Goal: Task Accomplishment & Management: Use online tool/utility

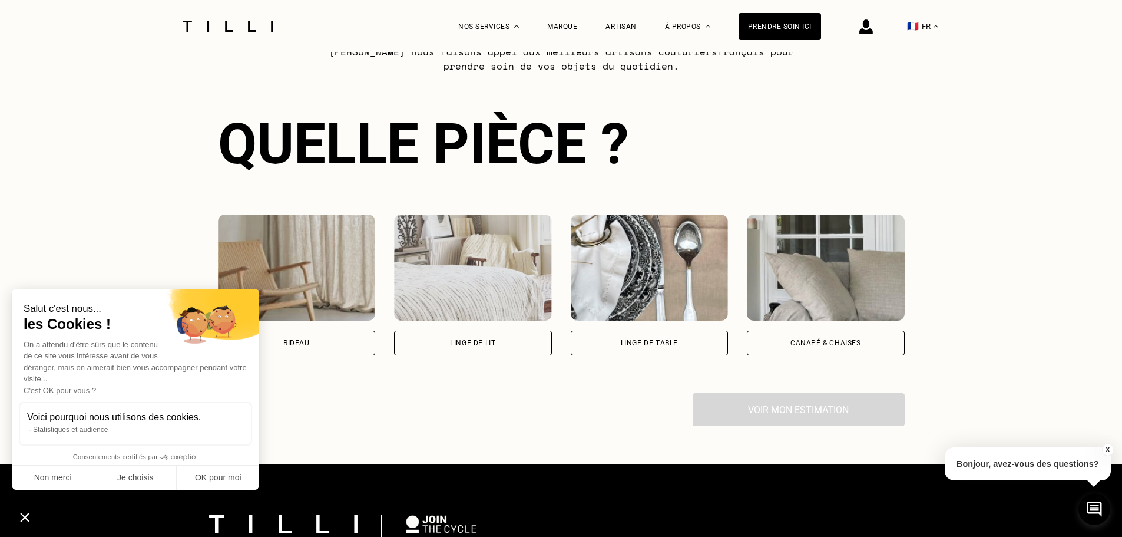
scroll to position [710, 0]
click at [352, 354] on div "Rideau" at bounding box center [297, 343] width 158 height 25
select select "FR"
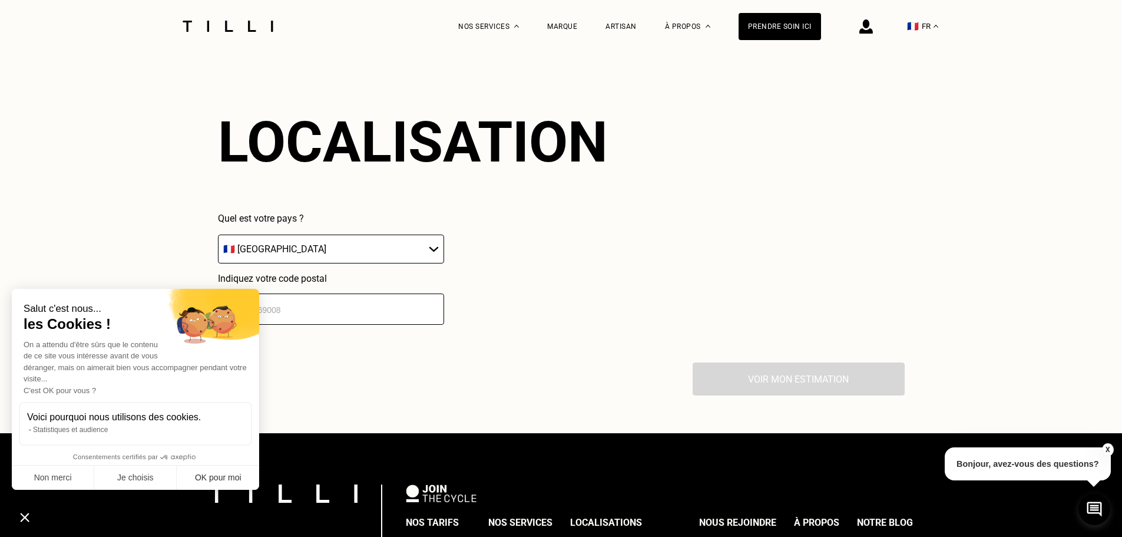
scroll to position [1033, 0]
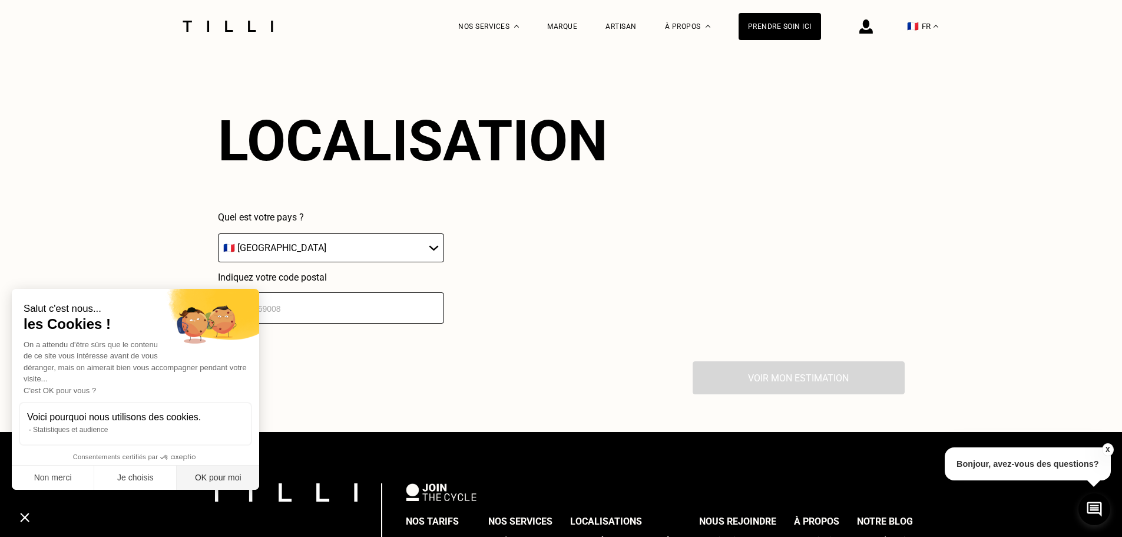
click at [244, 486] on button "OK pour moi" at bounding box center [218, 477] width 82 height 25
checkbox input "true"
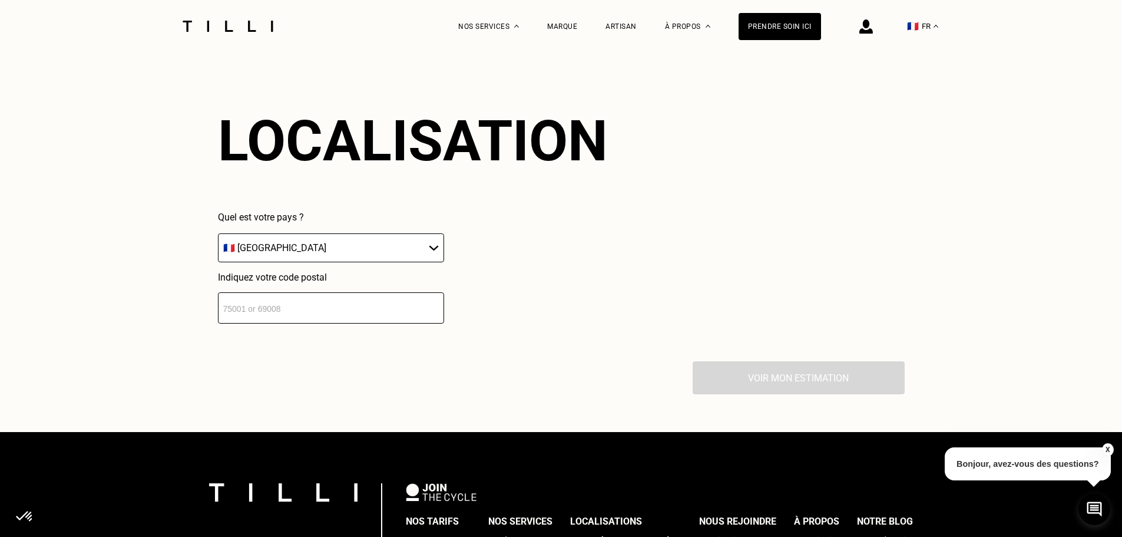
click at [304, 316] on input "number" at bounding box center [331, 307] width 226 height 31
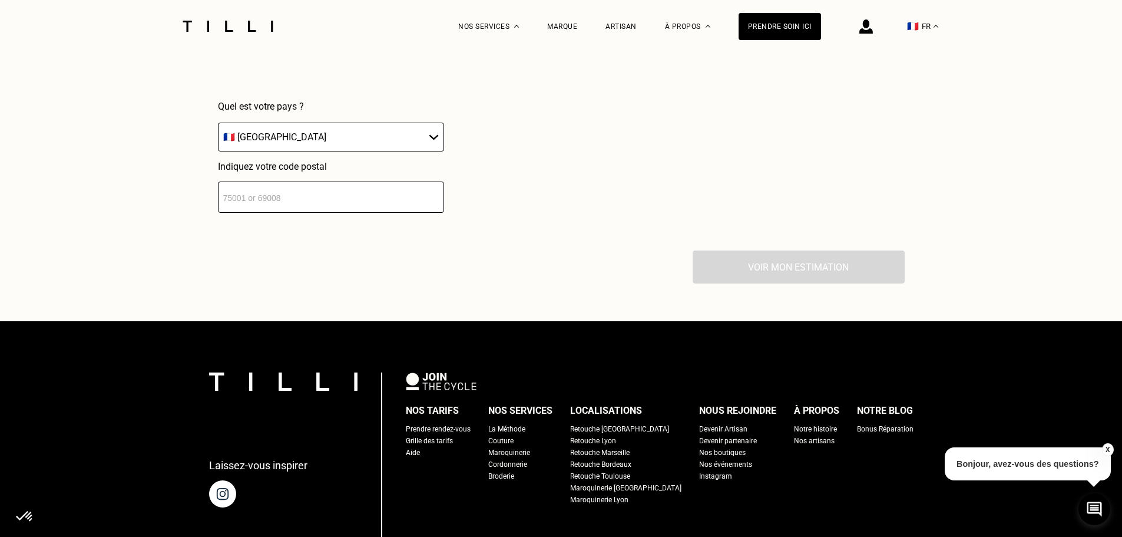
scroll to position [1143, 0]
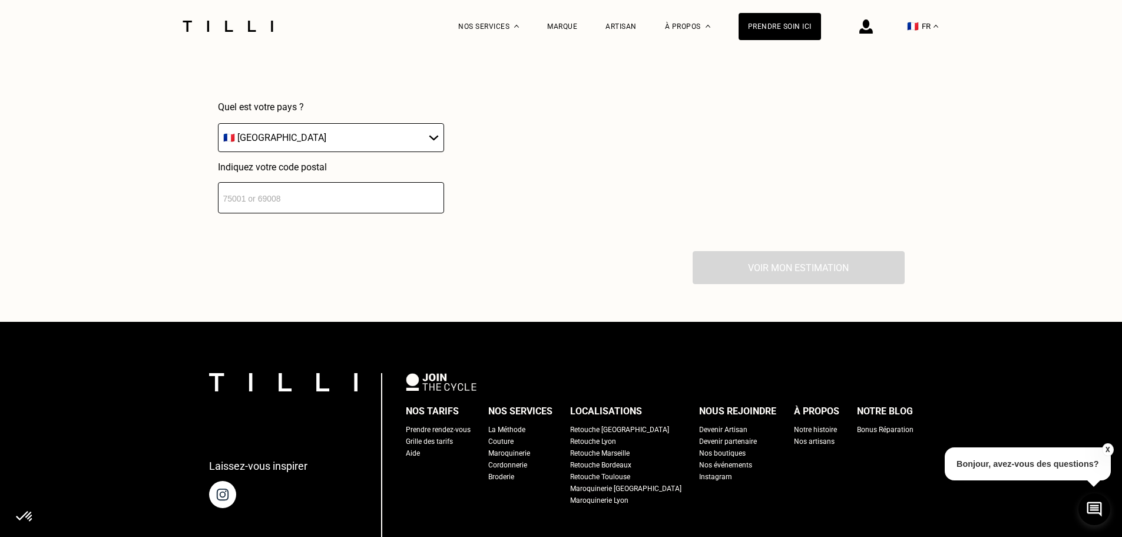
click at [365, 199] on input "number" at bounding box center [331, 197] width 226 height 31
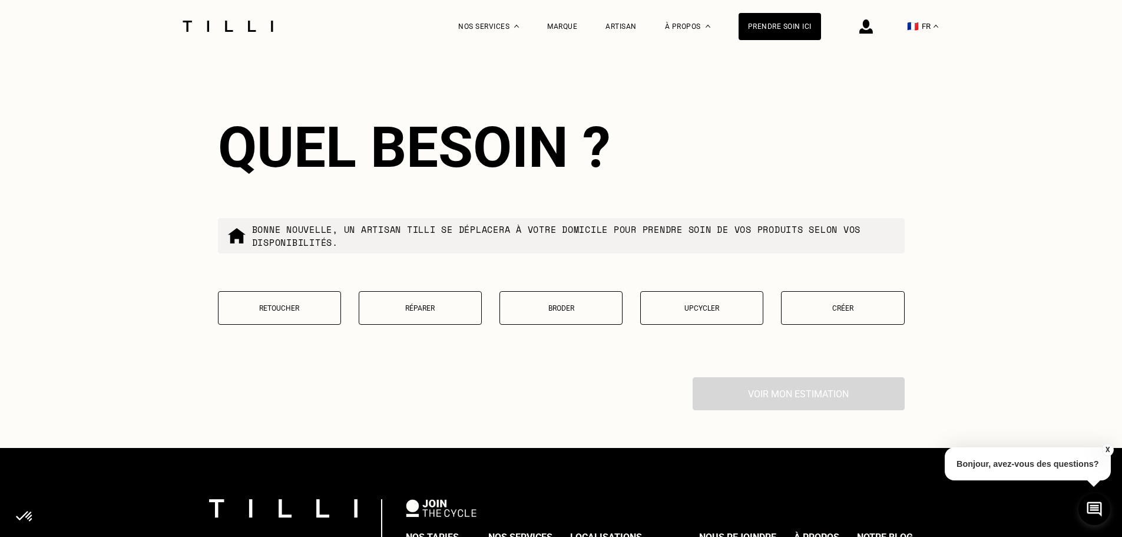
scroll to position [1326, 0]
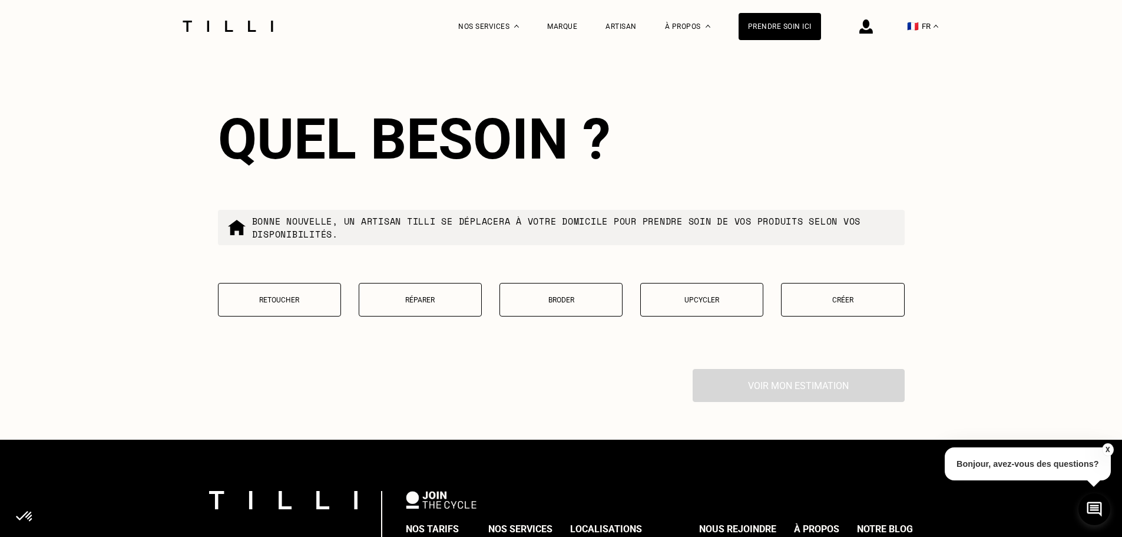
type input "75007"
click at [330, 315] on button "Retoucher" at bounding box center [279, 300] width 123 height 34
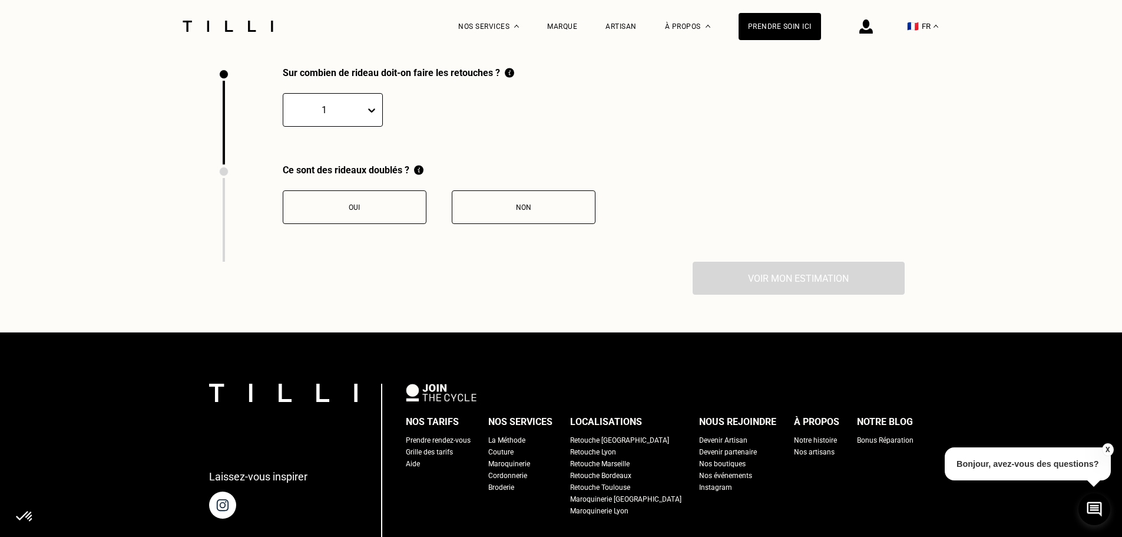
scroll to position [1628, 0]
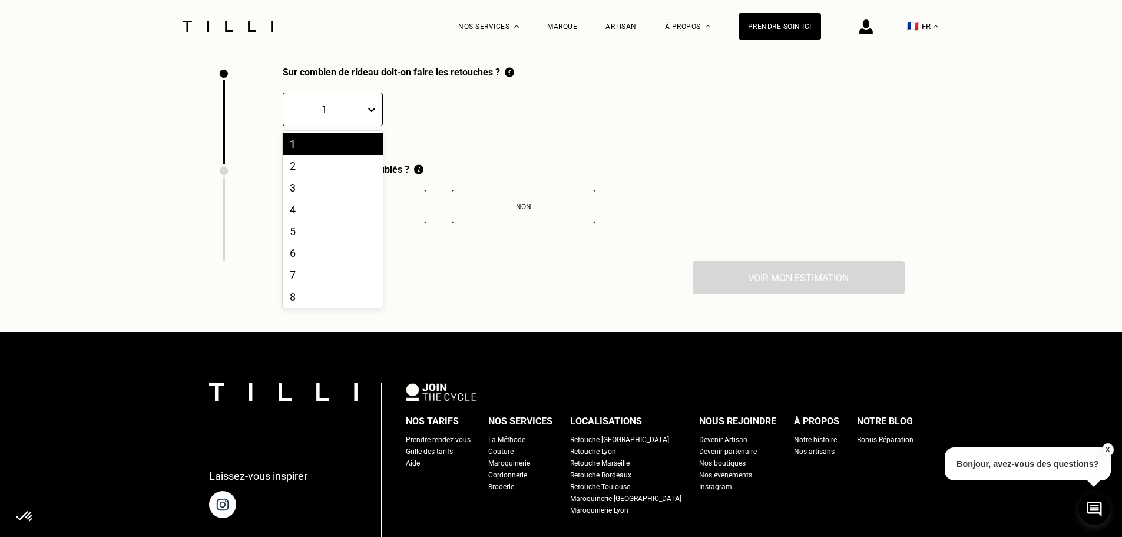
click at [368, 112] on icon at bounding box center [371, 110] width 7 height 4
click at [312, 305] on div "8" at bounding box center [333, 297] width 100 height 22
click at [366, 115] on icon at bounding box center [372, 110] width 12 height 12
click at [336, 220] on div "4" at bounding box center [333, 210] width 100 height 22
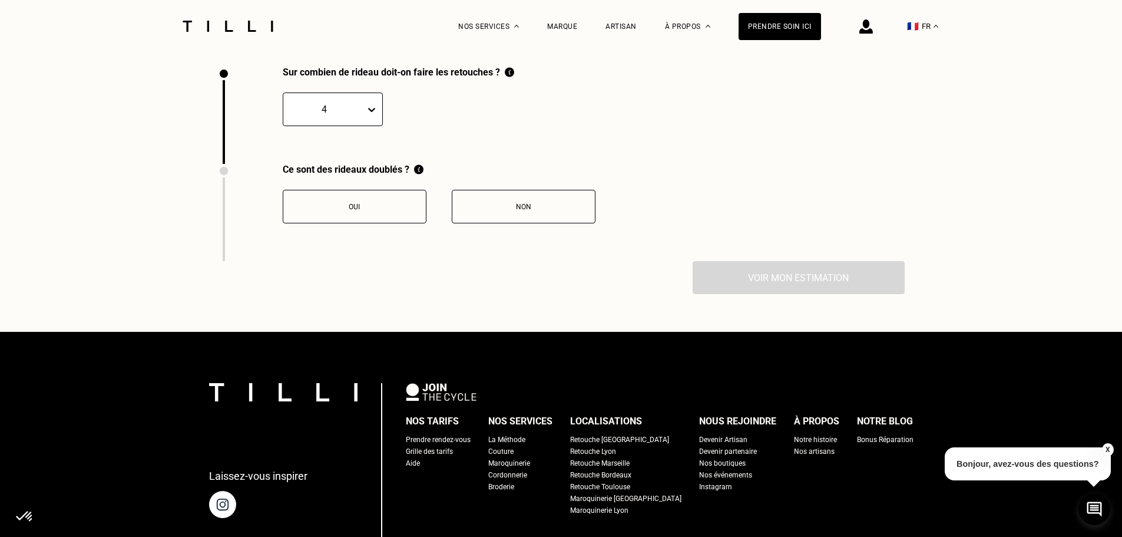
click at [336, 222] on button "Oui" at bounding box center [355, 207] width 144 height 34
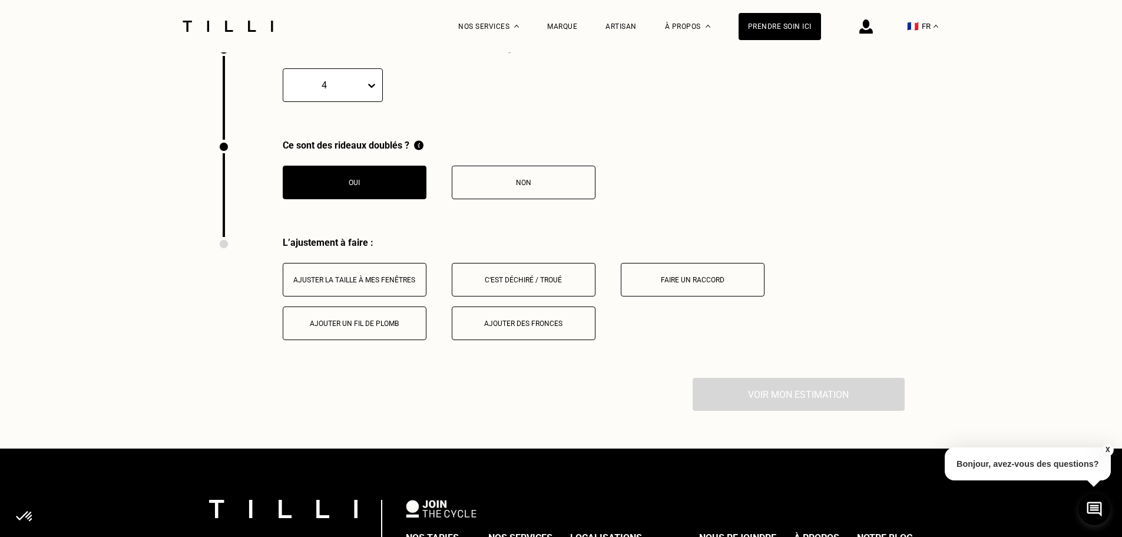
scroll to position [1642, 0]
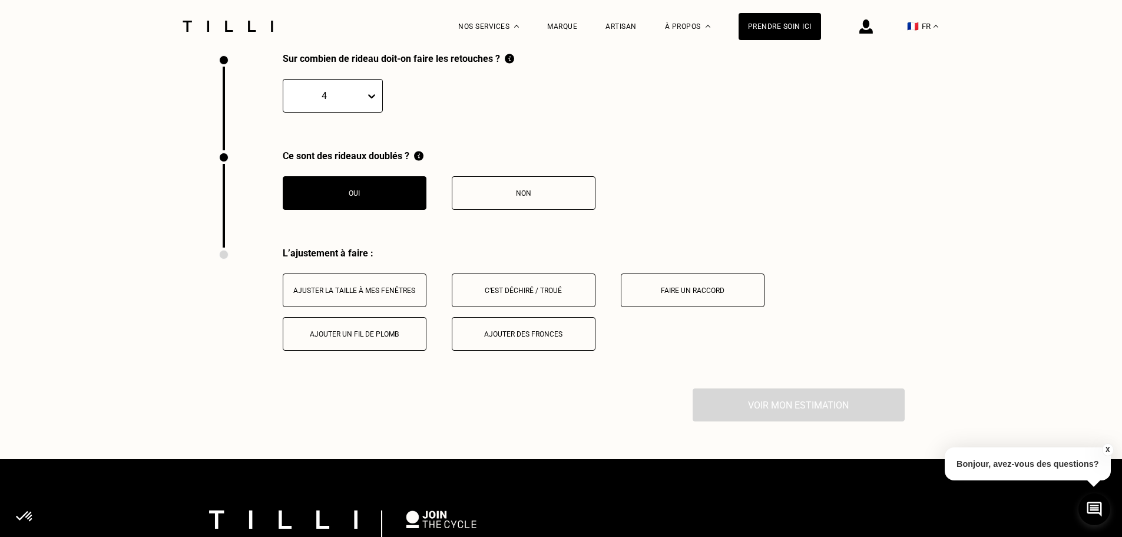
click at [366, 295] on div "Ajuster la taille à mes fenêtres" at bounding box center [354, 290] width 131 height 8
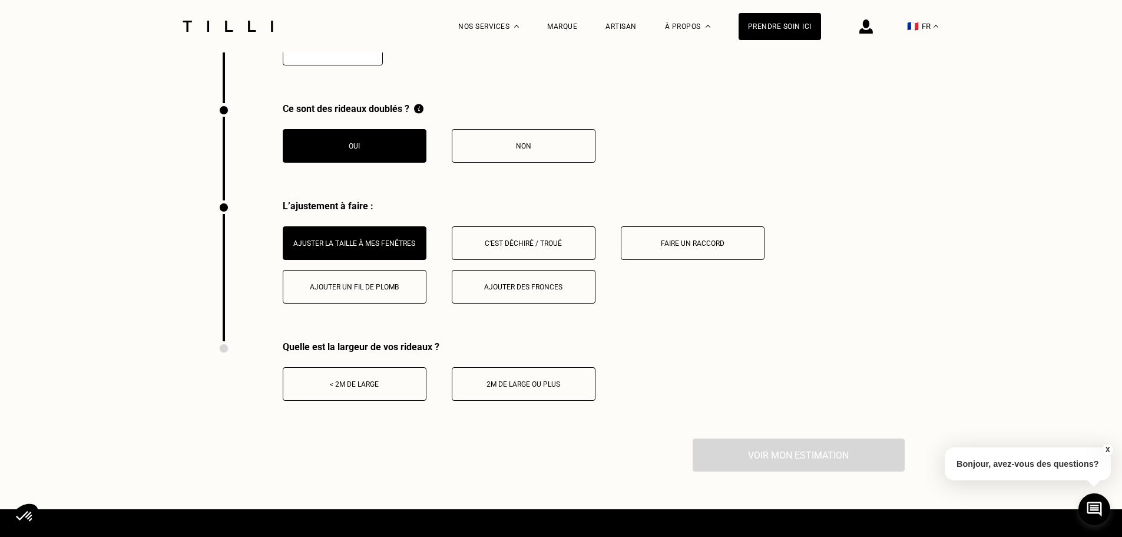
scroll to position [1689, 0]
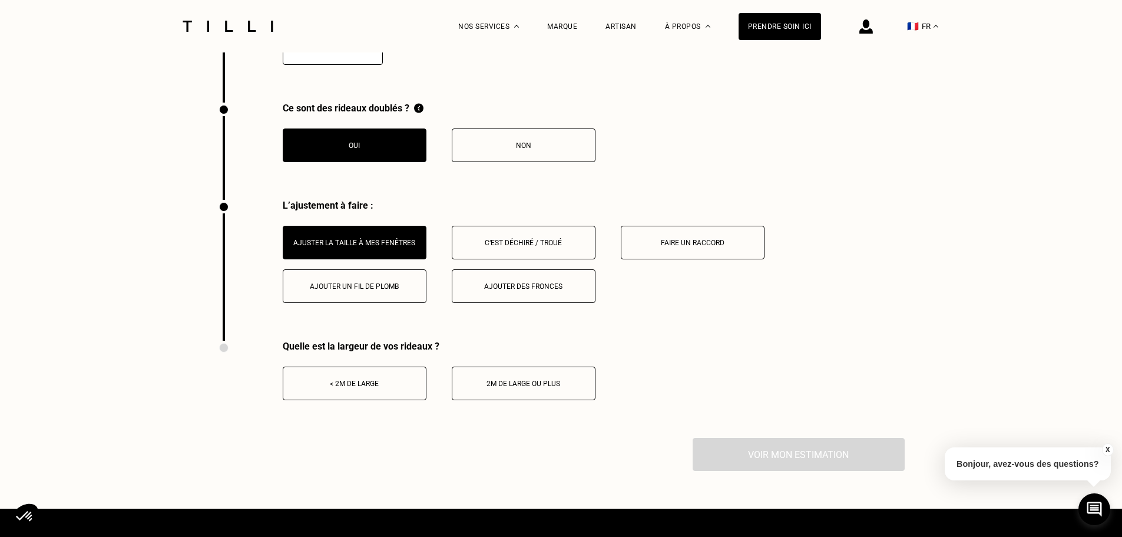
click at [387, 386] on div "< 2m de large" at bounding box center [354, 383] width 131 height 8
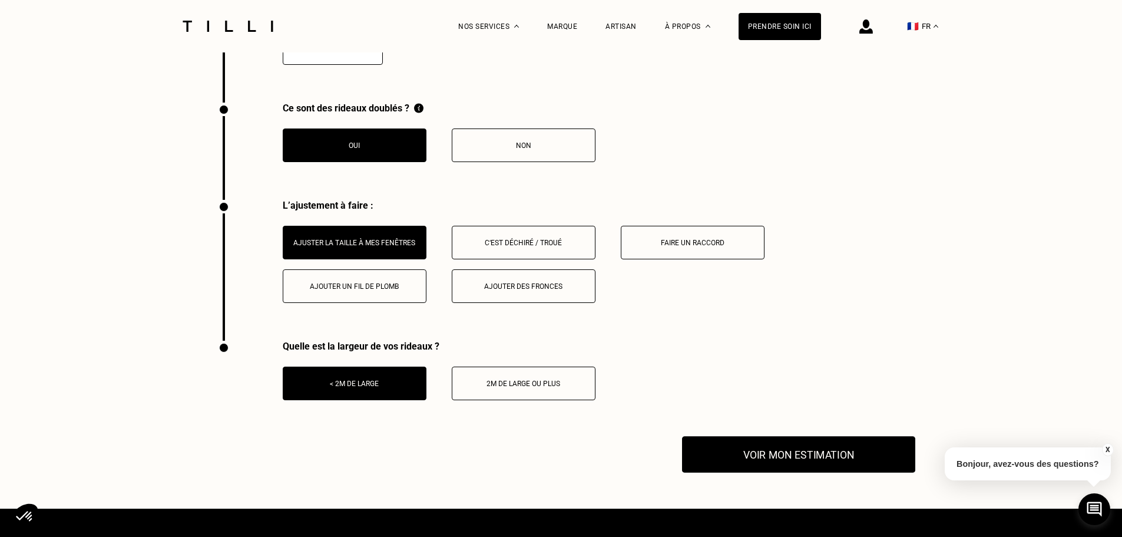
click at [800, 458] on button "Voir mon estimation" at bounding box center [798, 454] width 233 height 37
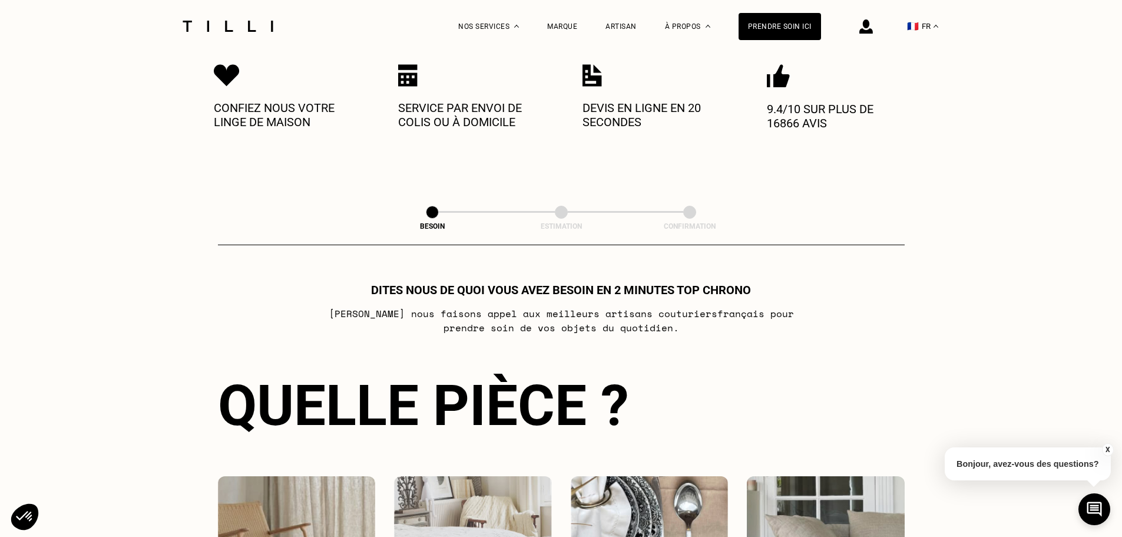
scroll to position [448, 0]
